Goal: Task Accomplishment & Management: Use online tool/utility

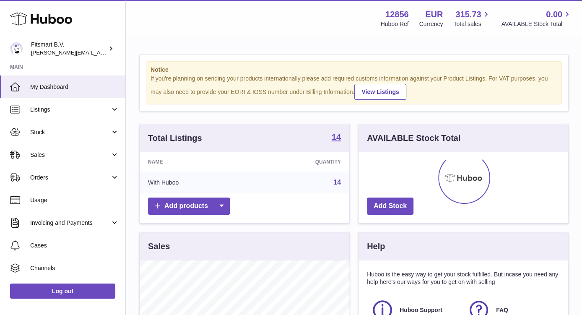
scroll to position [130, 210]
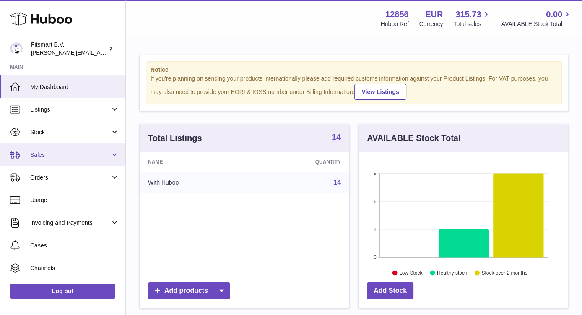
click at [50, 146] on link "Sales" at bounding box center [62, 154] width 125 height 23
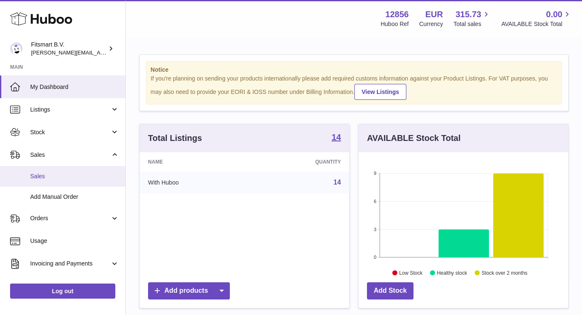
click at [59, 173] on span "Sales" at bounding box center [74, 176] width 89 height 8
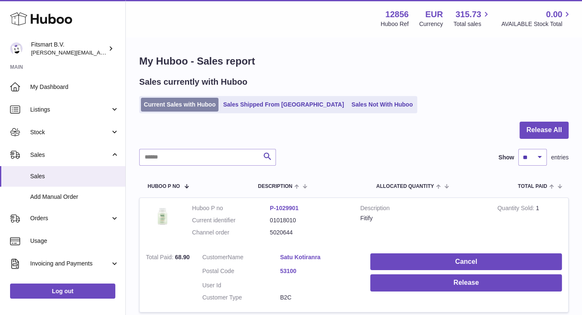
click at [172, 101] on link "Current Sales with Huboo" at bounding box center [180, 105] width 78 height 14
click at [532, 131] on button "Release All" at bounding box center [543, 129] width 49 height 17
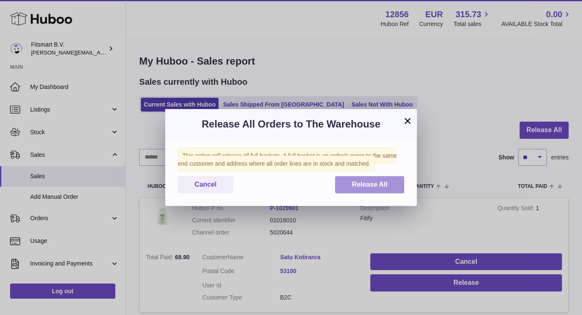
click at [354, 185] on span "Release All" at bounding box center [370, 184] width 36 height 7
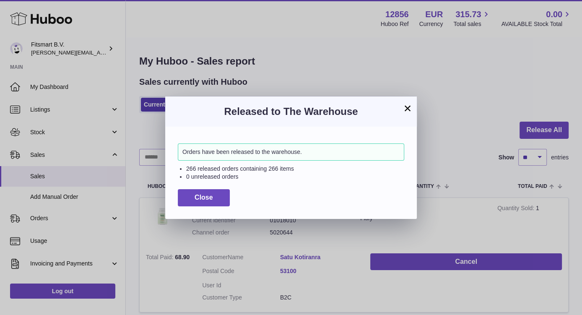
click at [274, 169] on li "266 released orders containing 266 items" at bounding box center [295, 169] width 218 height 8
copy li "266"
